Goal: Learn about a topic

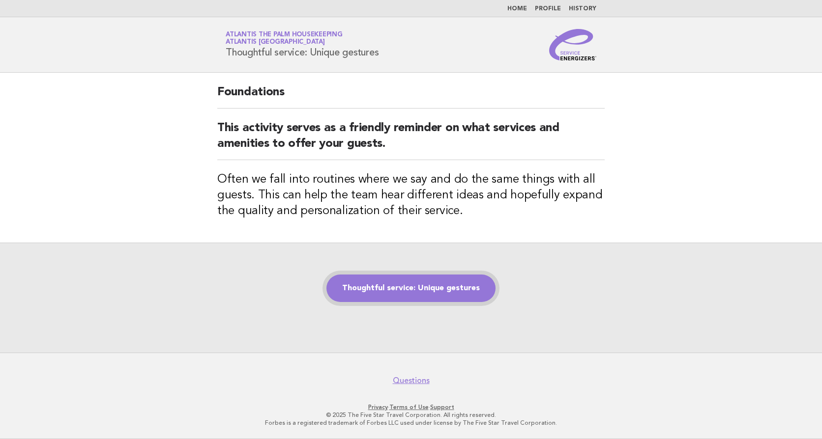
click at [424, 293] on link "Thoughtful service: Unique gestures" at bounding box center [410, 289] width 169 height 28
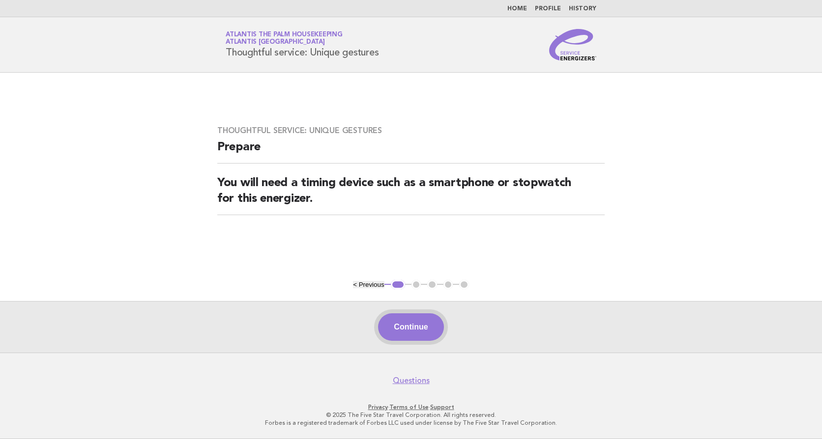
click at [404, 326] on button "Continue" at bounding box center [410, 328] width 65 height 28
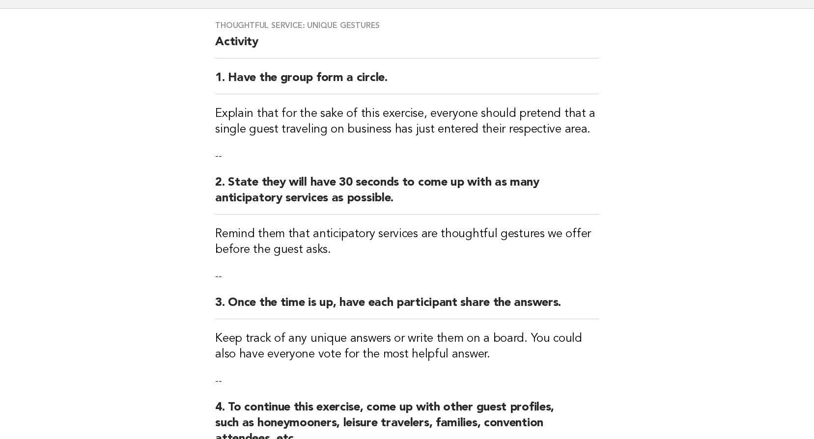
click at [404, 351] on div "Thoughtful service: Unique gestures Activity 1. Have the group form a circle. E…" at bounding box center [406, 279] width 407 height 541
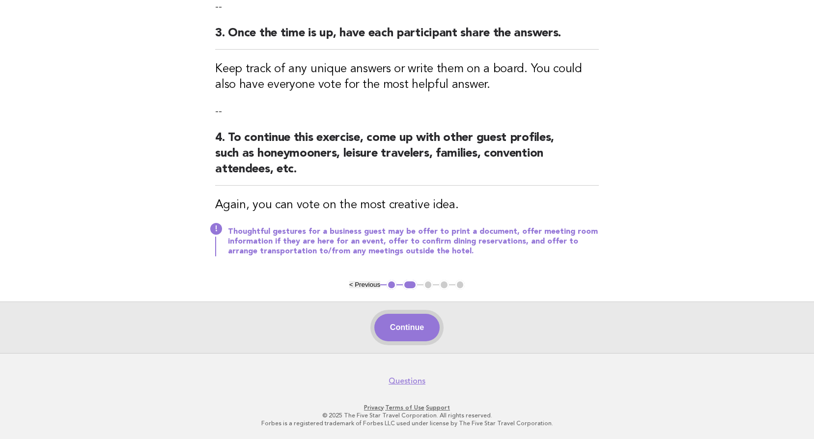
click at [401, 338] on button "Continue" at bounding box center [406, 328] width 65 height 28
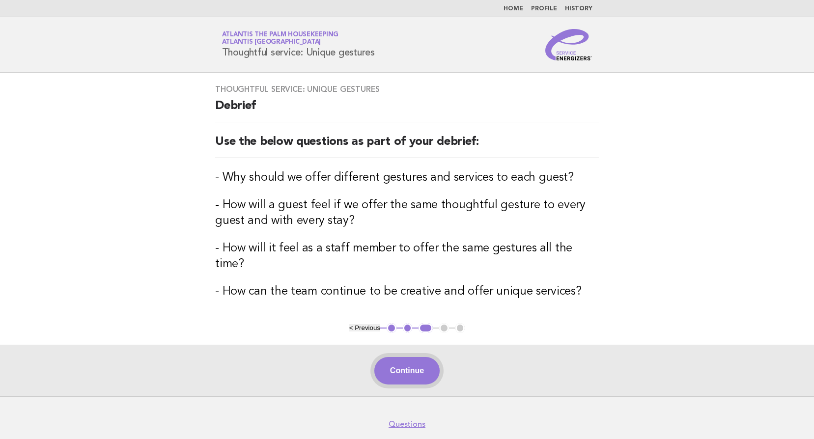
click at [396, 361] on button "Continue" at bounding box center [406, 371] width 65 height 28
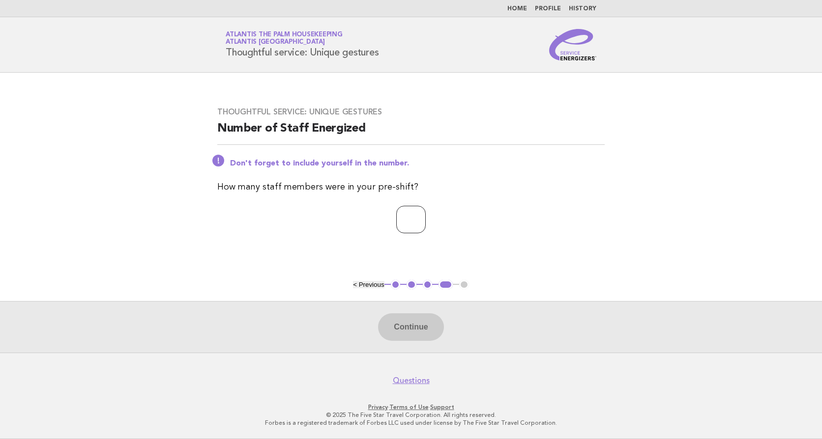
click at [409, 217] on input "number" at bounding box center [410, 220] width 29 height 28
type input "**"
click at [432, 330] on button "Continue" at bounding box center [410, 328] width 65 height 28
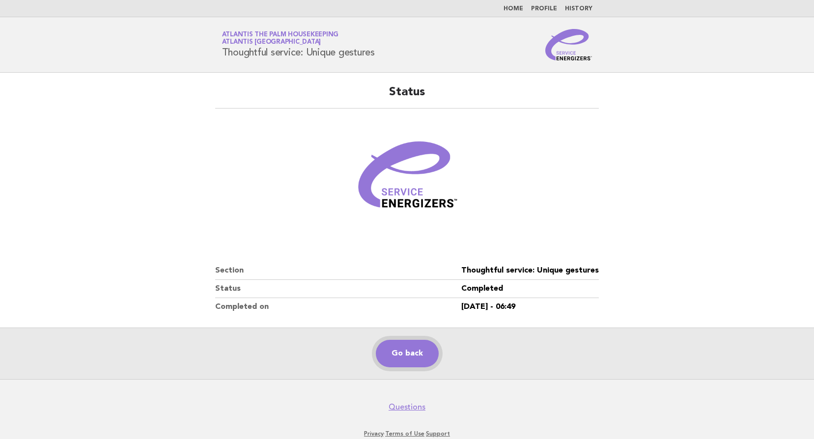
click at [402, 351] on link "Go back" at bounding box center [407, 354] width 63 height 28
